Goal: Task Accomplishment & Management: Manage account settings

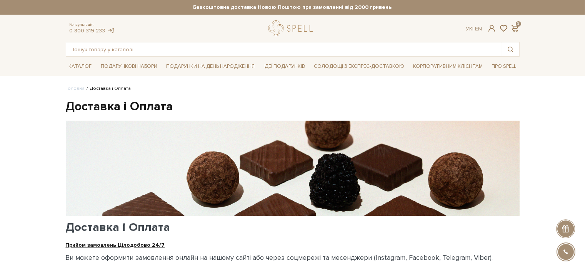
click at [513, 26] on span at bounding box center [515, 28] width 9 height 8
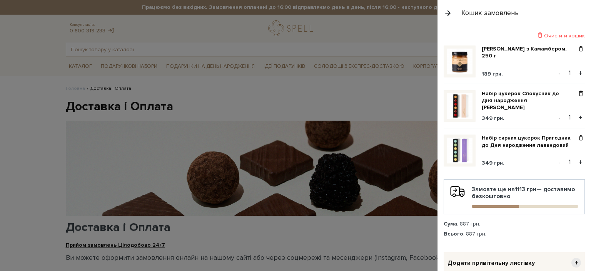
click at [380, 100] on div at bounding box center [295, 135] width 591 height 271
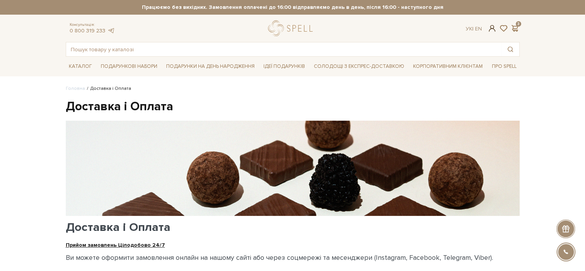
click at [492, 30] on span at bounding box center [492, 28] width 9 height 8
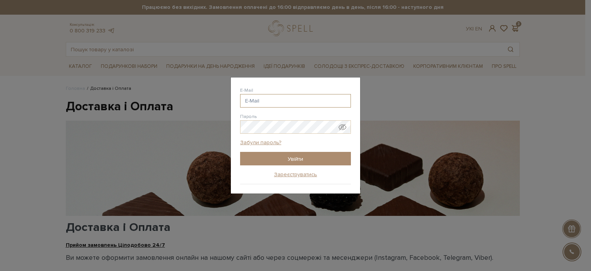
click at [266, 103] on input "E-Mail" at bounding box center [295, 100] width 111 height 13
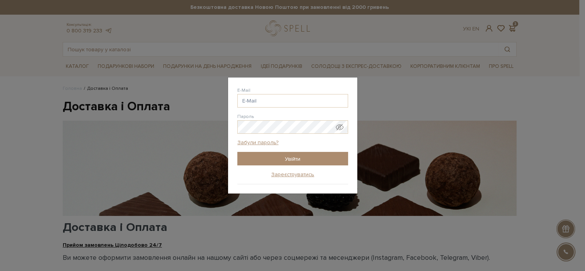
click at [557, 51] on div "Авторизація E-Mail Пароль Забули пароль? Увійти Зареєструватись Забули пароль? …" at bounding box center [292, 135] width 585 height 271
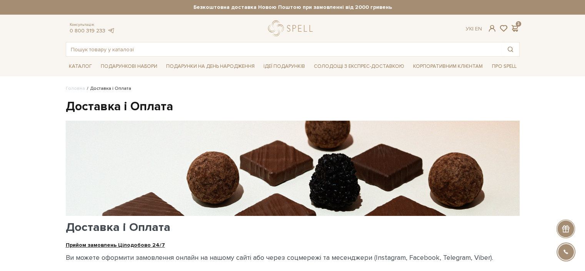
click at [515, 23] on div "Консультація: 0 800 319 233 Ук | En | 3" at bounding box center [292, 28] width 463 height 16
click at [513, 26] on span at bounding box center [515, 28] width 9 height 8
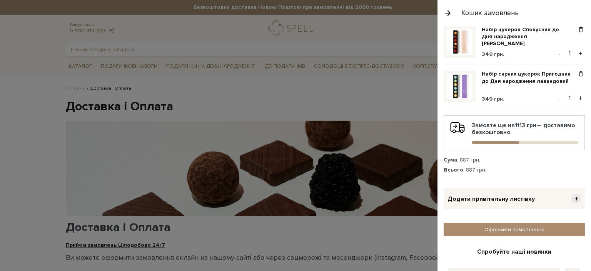
scroll to position [137, 0]
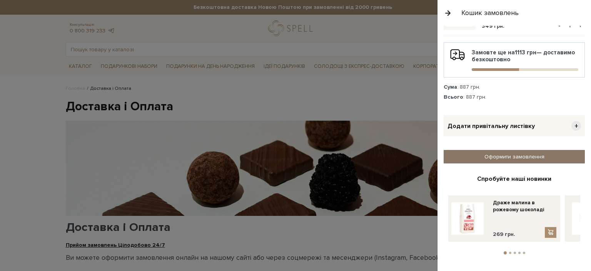
click at [489, 157] on link "Оформити замовлення" at bounding box center [514, 156] width 141 height 13
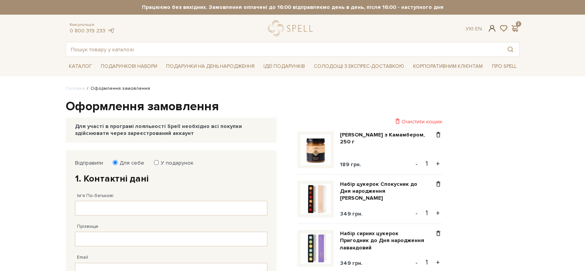
checkbox input "true"
click at [490, 29] on span at bounding box center [492, 28] width 9 height 8
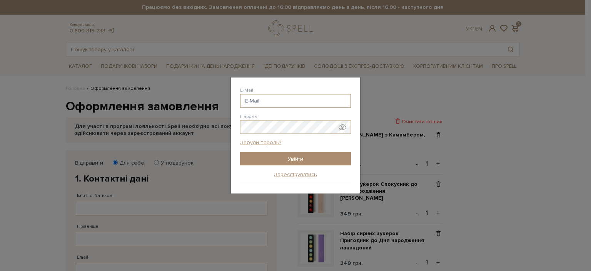
click at [276, 99] on input "E-Mail" at bounding box center [295, 100] width 111 height 13
click at [282, 174] on link "Зареєструватись" at bounding box center [295, 174] width 43 height 7
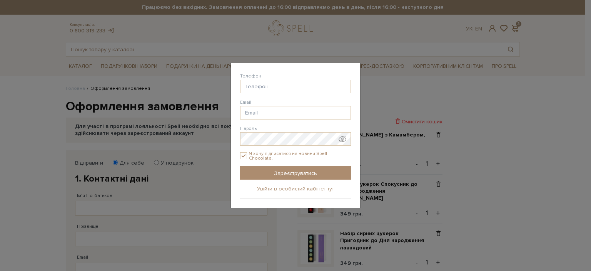
click at [256, 95] on form "Телефон Email Пароль Група покупців Я хочу підписатися на новини Spell Chocolat…" at bounding box center [295, 125] width 111 height 107
click at [256, 85] on input "Телефон" at bounding box center [295, 86] width 111 height 13
type input "38(098) 427-95-64"
click at [256, 115] on input "Email" at bounding box center [295, 112] width 111 height 13
type input "[EMAIL_ADDRESS][DOMAIN_NAME]"
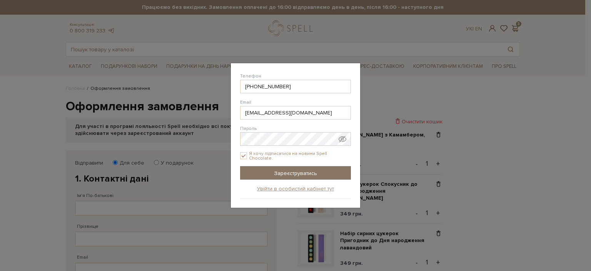
click at [284, 169] on input "Зареєструватись" at bounding box center [295, 172] width 111 height 13
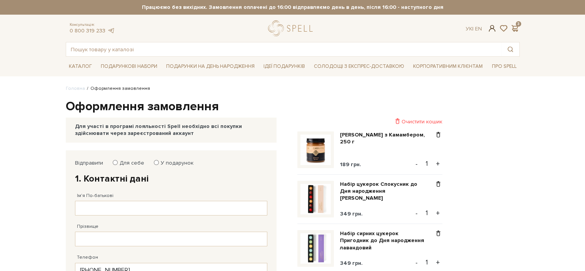
click at [492, 31] on span at bounding box center [492, 28] width 9 height 8
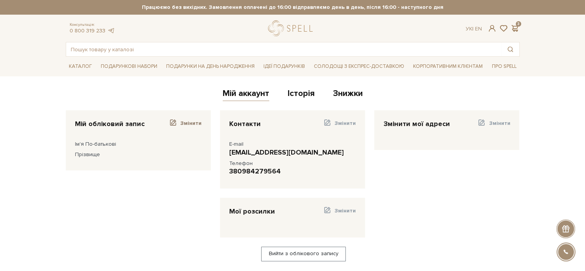
click at [196, 124] on span "Змінити" at bounding box center [191, 123] width 21 height 7
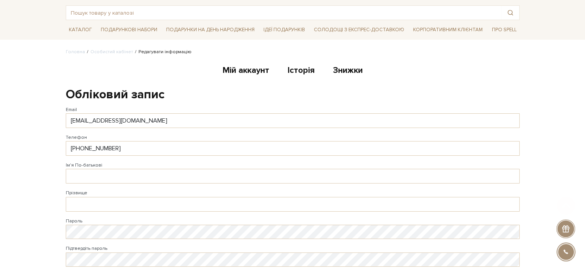
scroll to position [77, 0]
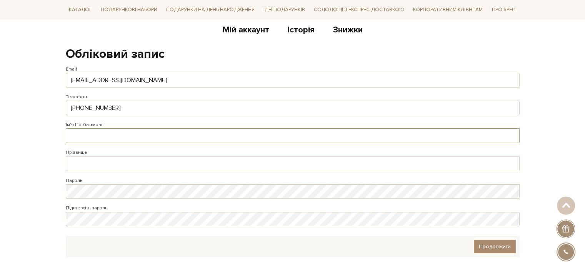
click at [127, 133] on input "Ім'я По-батькові" at bounding box center [293, 135] width 454 height 15
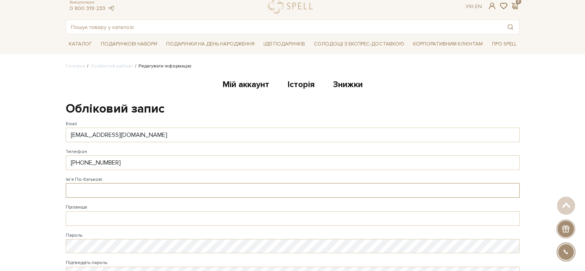
scroll to position [0, 0]
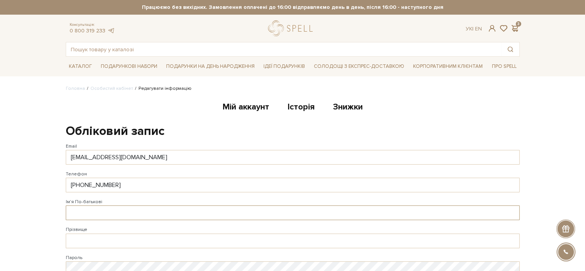
type input "V"
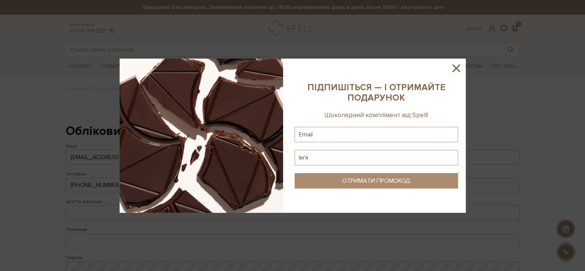
drag, startPoint x: 455, startPoint y: 63, endPoint x: 451, endPoint y: 64, distance: 4.3
click at [455, 63] on icon at bounding box center [456, 68] width 13 height 13
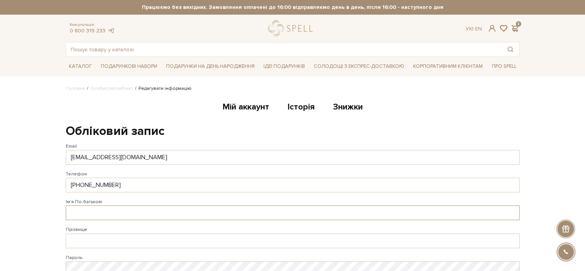
click at [78, 207] on input "Ім'я По-батькові" at bounding box center [293, 212] width 454 height 15
type input "[PERSON_NAME]"
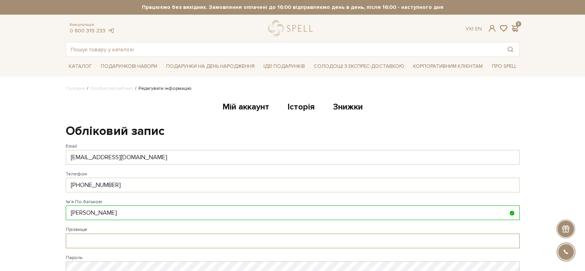
click at [105, 241] on input "Прізвище" at bounding box center [293, 240] width 454 height 15
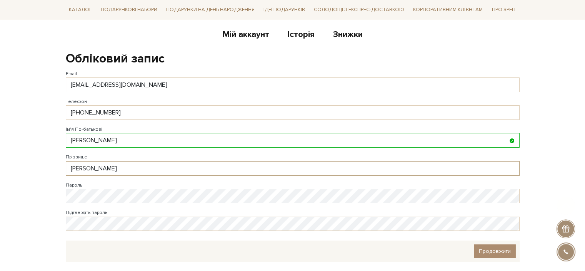
scroll to position [77, 0]
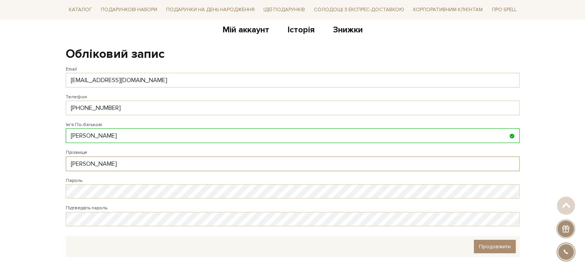
type input "[PERSON_NAME]"
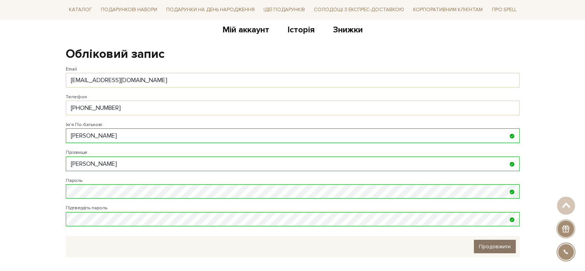
click at [491, 239] on link "Продовжити" at bounding box center [495, 245] width 42 height 13
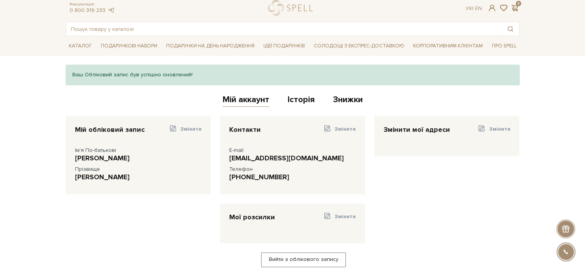
scroll to position [38, 0]
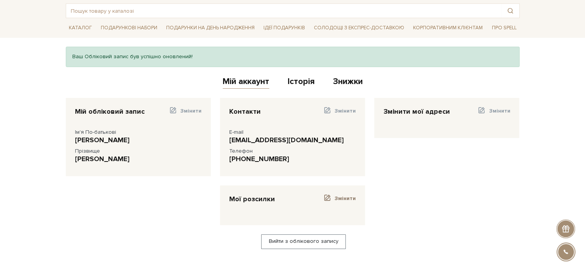
click at [335, 194] on link "Змінити" at bounding box center [339, 200] width 33 height 12
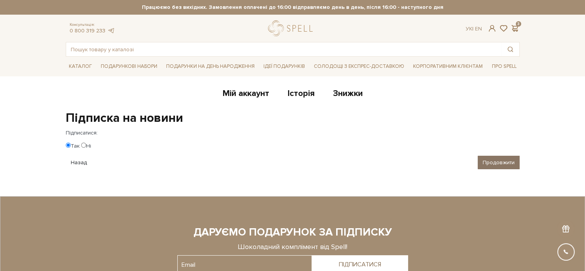
click at [502, 159] on input "Продовжити" at bounding box center [499, 162] width 42 height 13
